Goal: Task Accomplishment & Management: Use online tool/utility

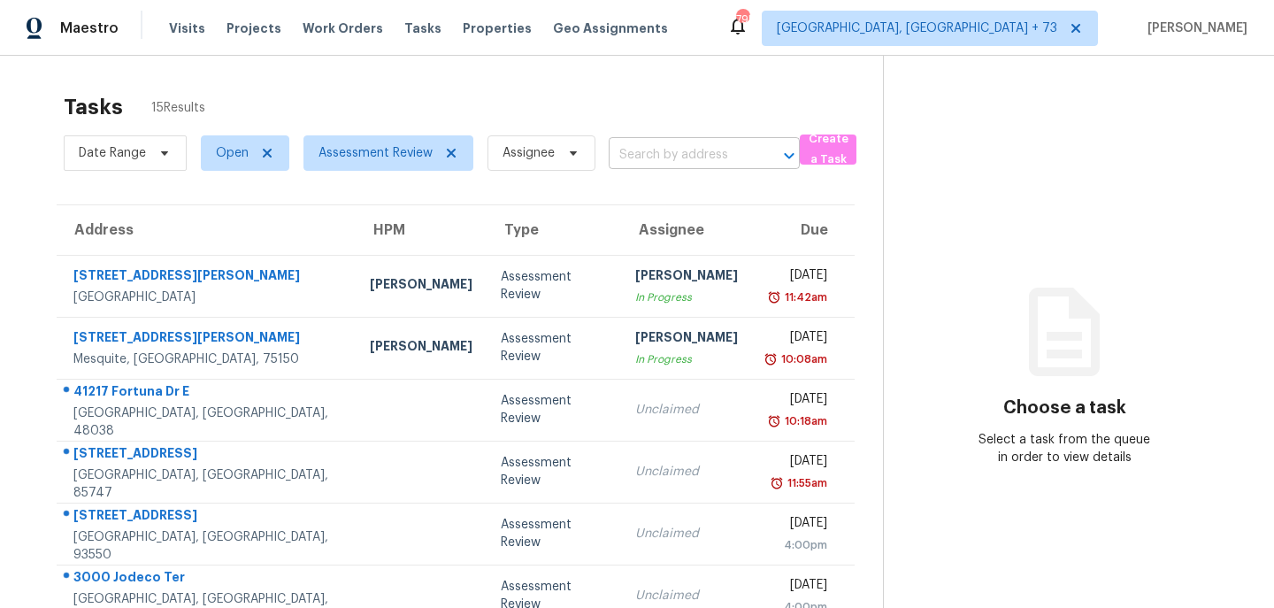
click at [654, 157] on input "text" at bounding box center [680, 155] width 142 height 27
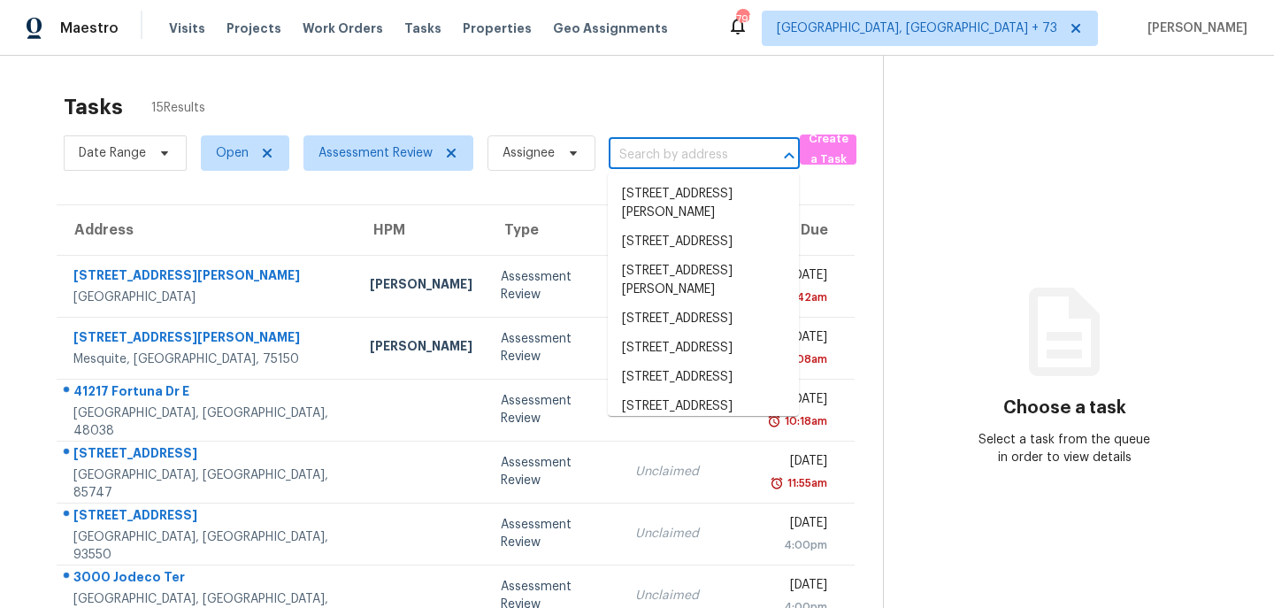
paste input "[STREET_ADDRESS]"
type input "[STREET_ADDRESS]"
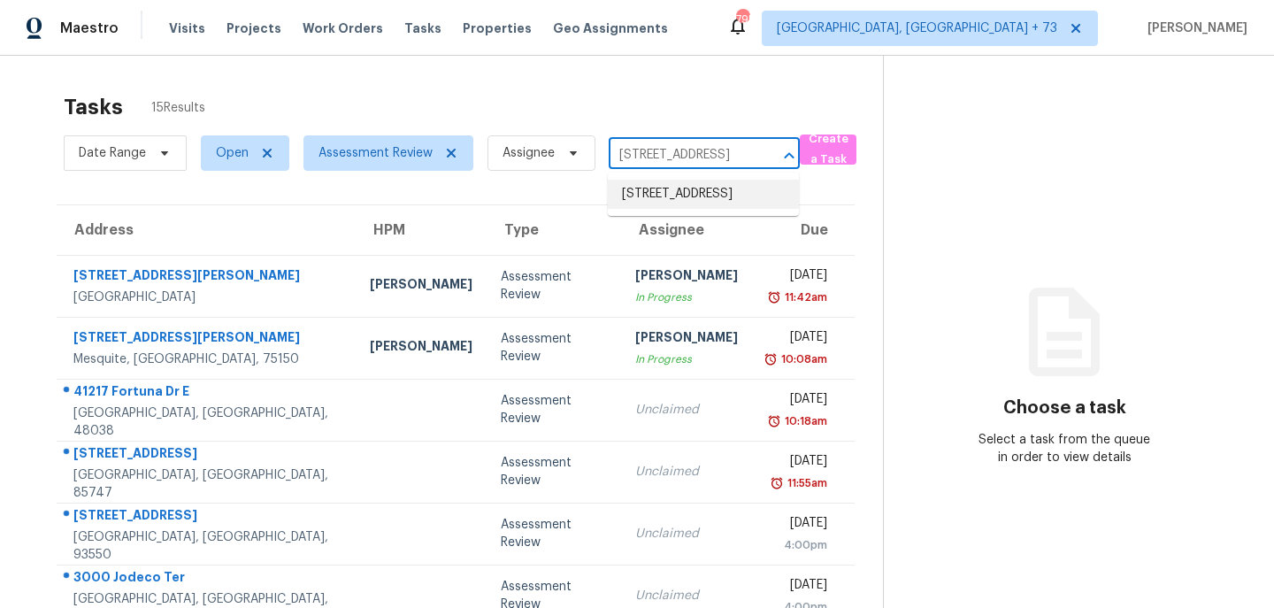
click at [671, 202] on li "[STREET_ADDRESS]" at bounding box center [703, 194] width 191 height 29
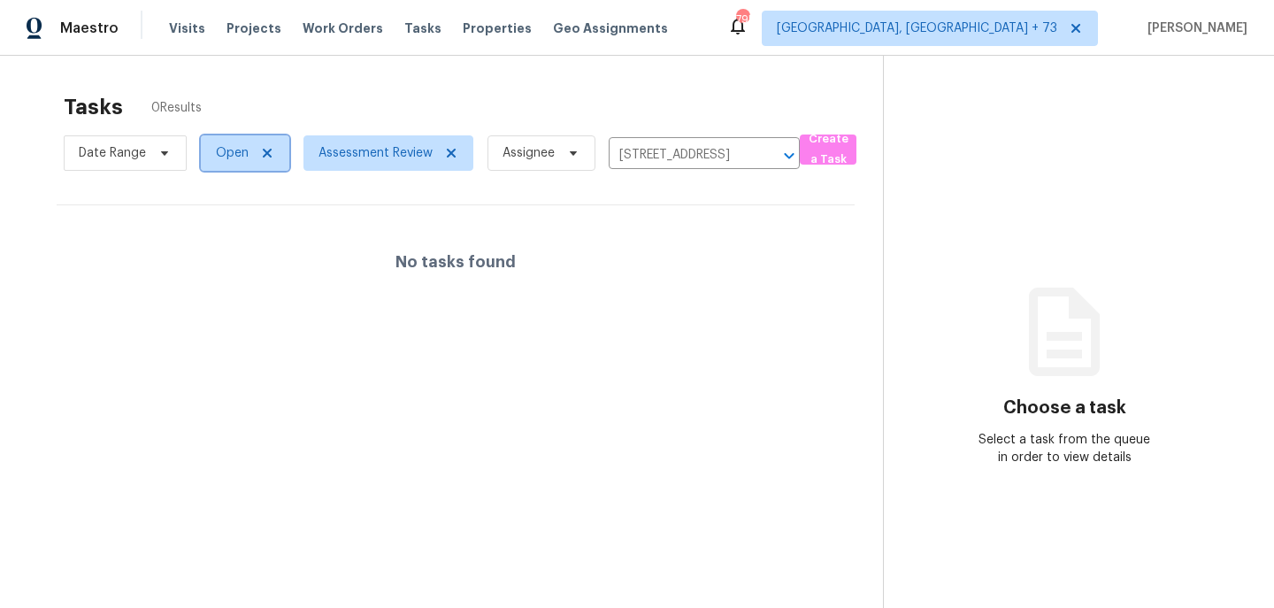
click at [273, 157] on span "Open" at bounding box center [245, 152] width 88 height 35
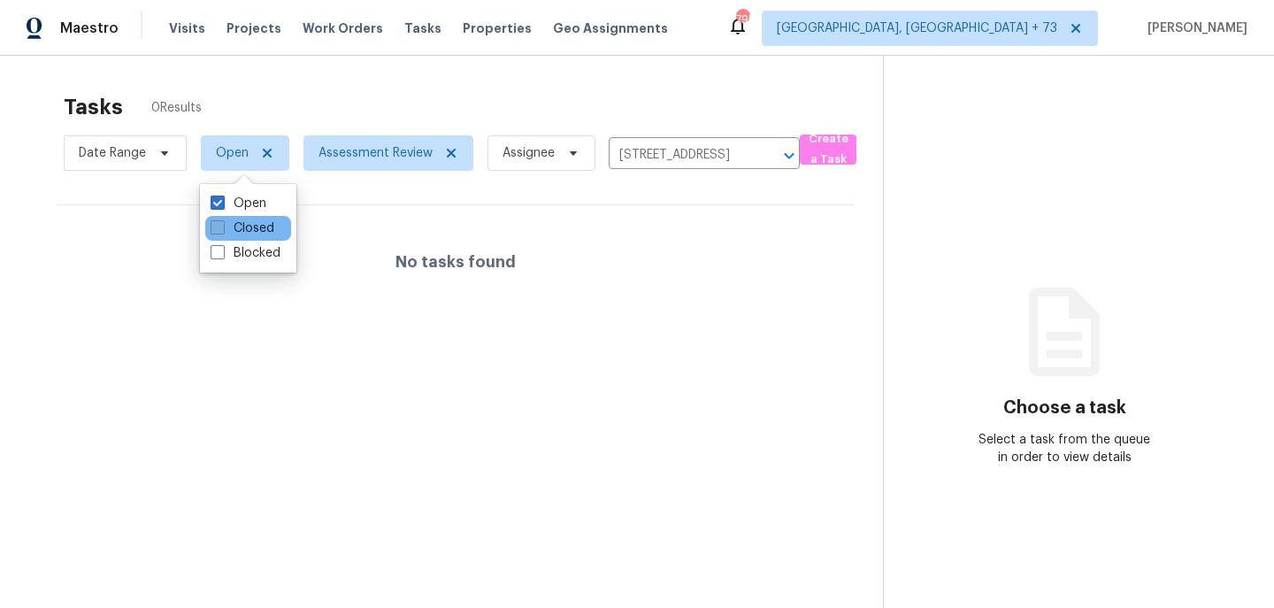
click at [229, 226] on label "Closed" at bounding box center [243, 228] width 64 height 18
click at [222, 226] on input "Closed" at bounding box center [217, 225] width 12 height 12
checkbox input "true"
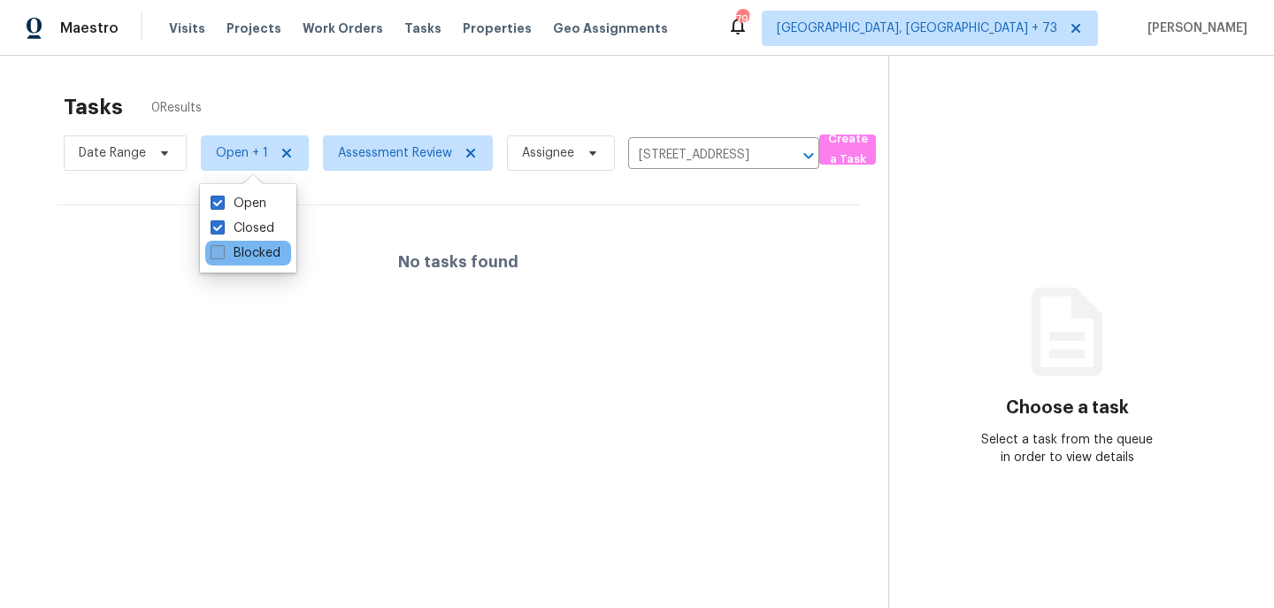
click at [219, 248] on span at bounding box center [218, 252] width 14 height 14
click at [219, 248] on input "Blocked" at bounding box center [217, 250] width 12 height 12
checkbox input "true"
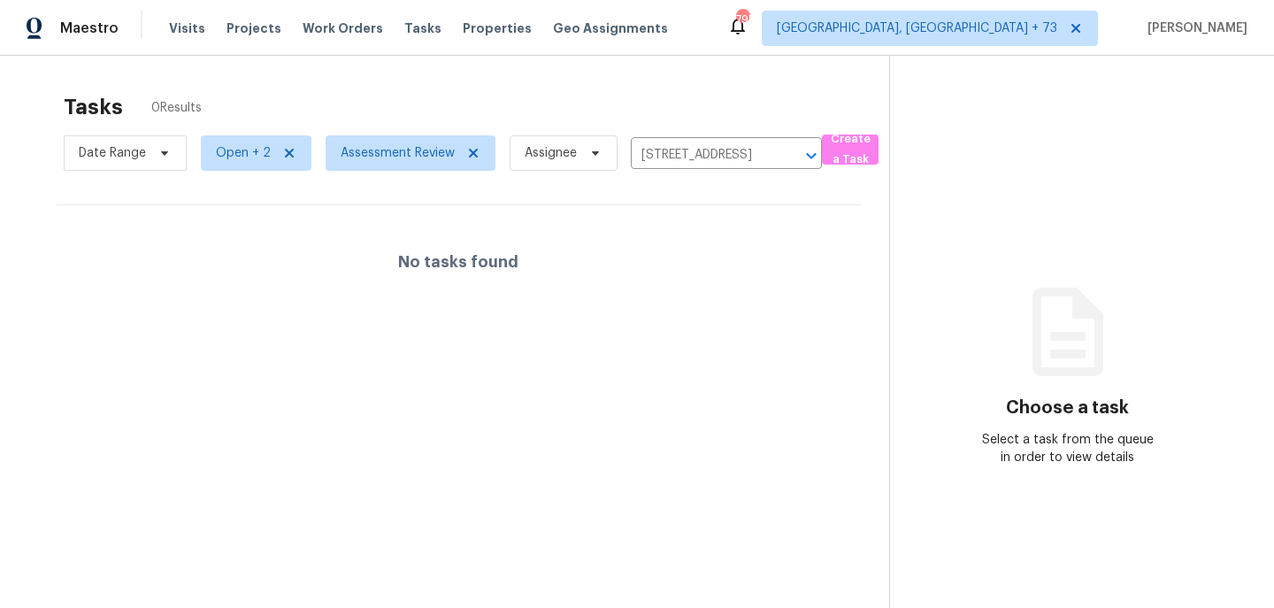
click at [353, 91] on div "Tasks 0 Results" at bounding box center [477, 107] width 826 height 46
click at [695, 157] on input "[STREET_ADDRESS]" at bounding box center [702, 155] width 142 height 27
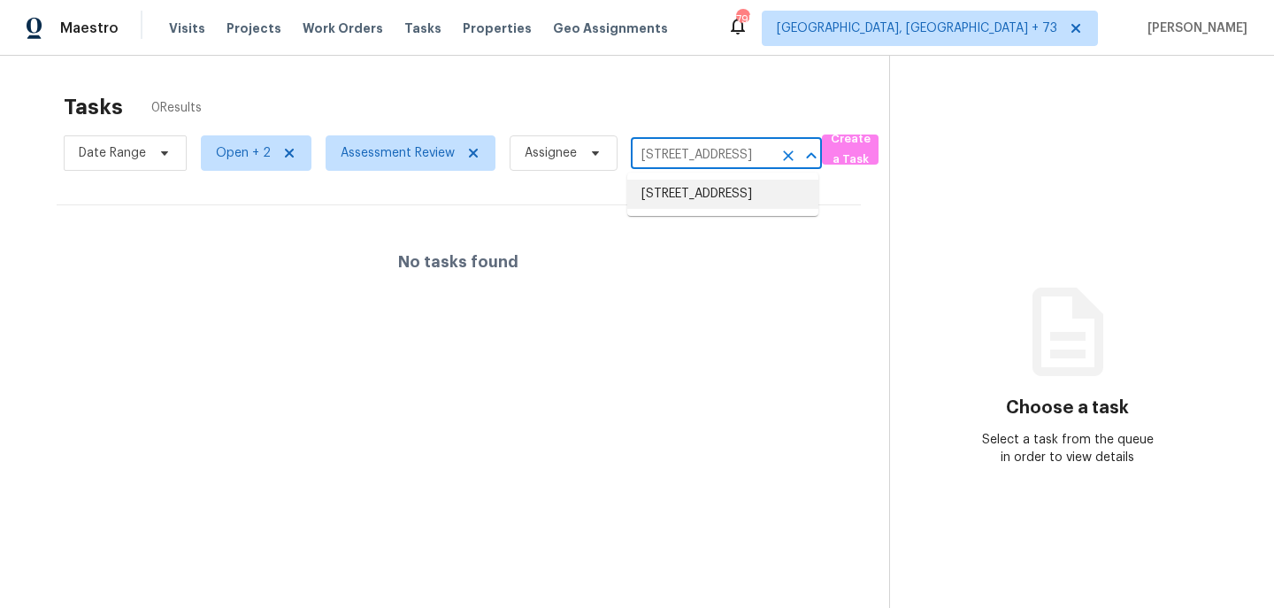
click at [696, 195] on li "[STREET_ADDRESS]" at bounding box center [722, 194] width 191 height 29
